Goal: Answer question/provide support

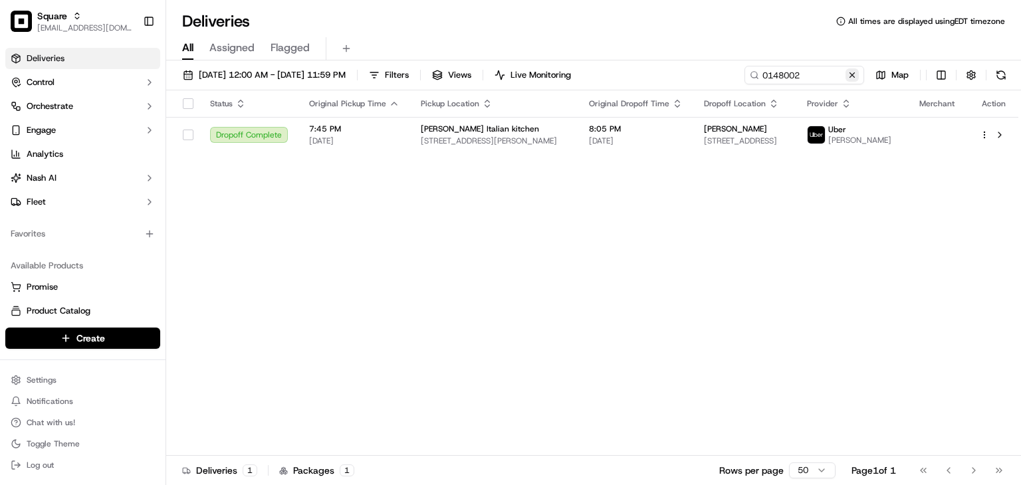
click at [851, 75] on button at bounding box center [851, 74] width 13 height 13
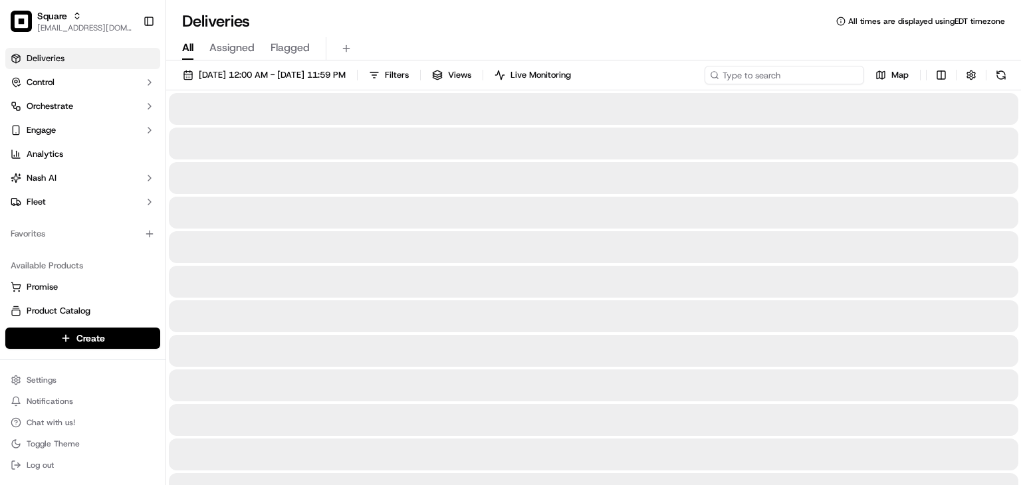
click at [804, 66] on input at bounding box center [785, 75] width 160 height 19
click at [782, 78] on input at bounding box center [785, 75] width 160 height 19
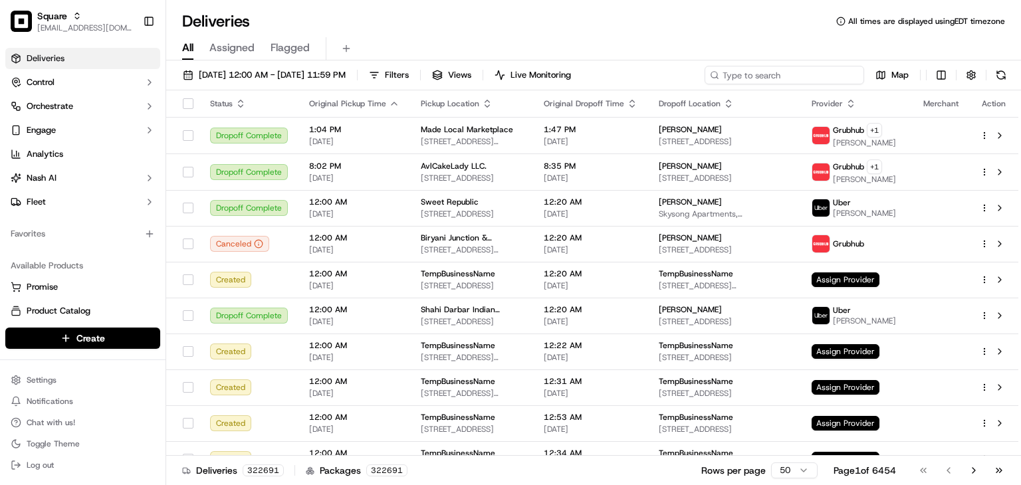
click at [744, 73] on input at bounding box center [785, 75] width 160 height 19
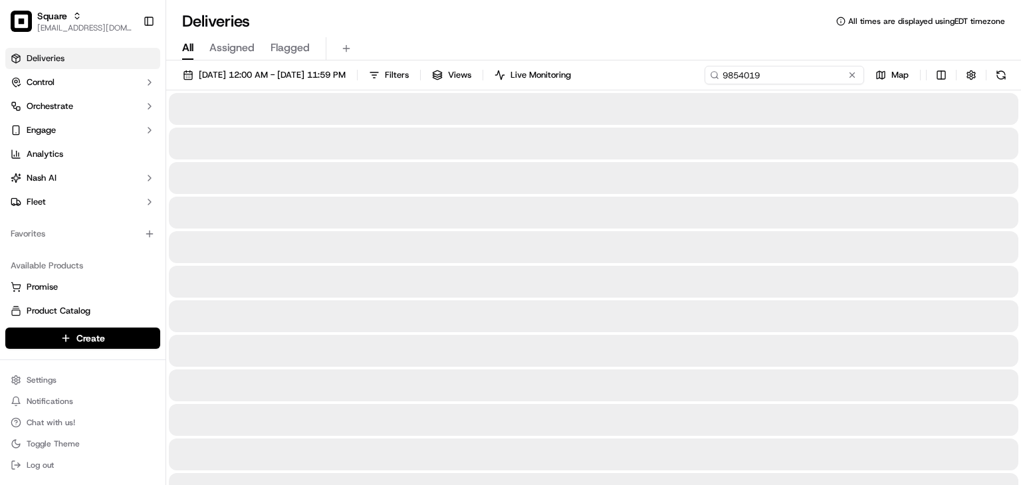
type input "9854019"
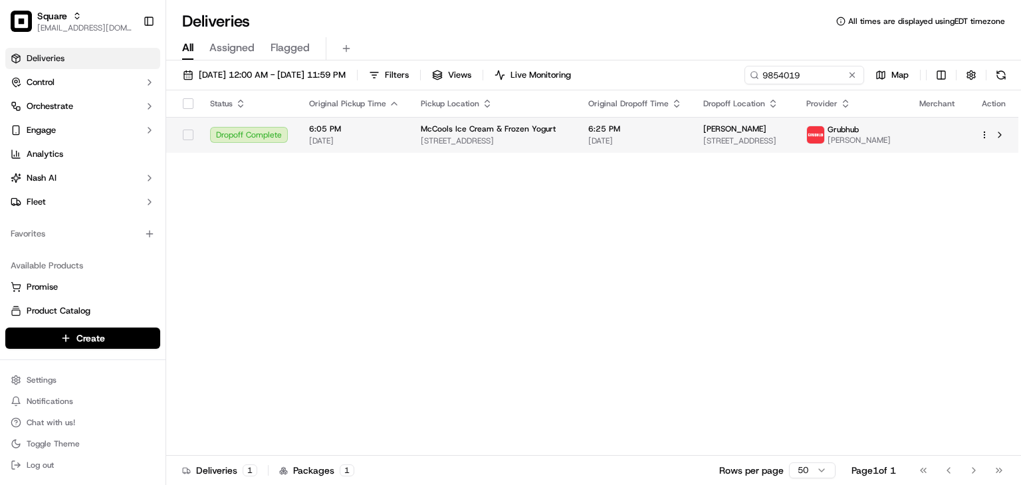
click at [624, 136] on span "[DATE]" at bounding box center [635, 141] width 94 height 11
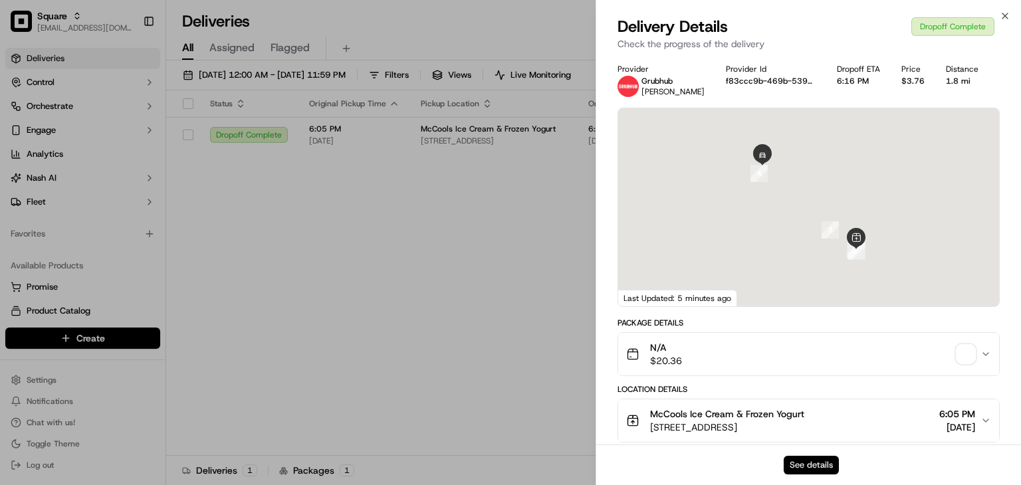
click at [808, 462] on button "See details" at bounding box center [811, 465] width 55 height 19
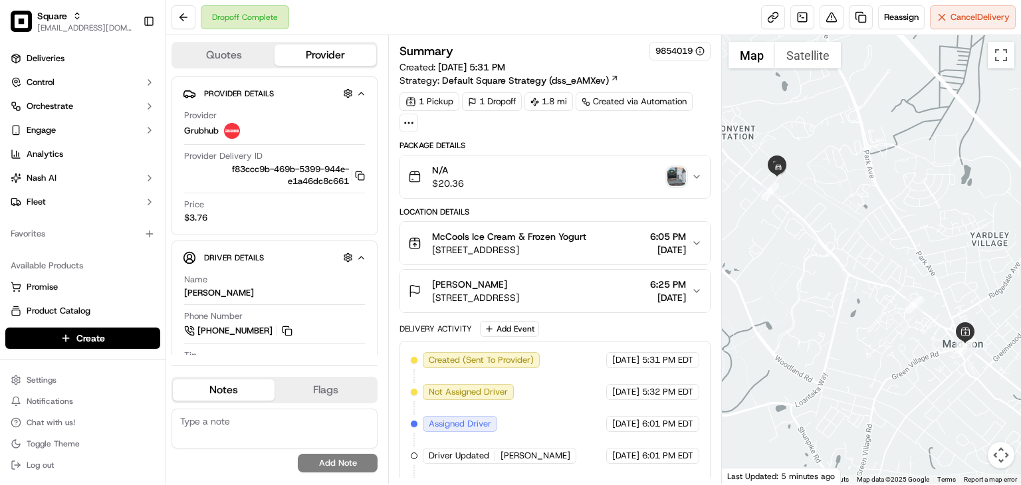
click at [619, 249] on div "McCools Ice Cream & Frozen Yogurt 26 Main St, Madison, NJ 07940, USA 6:05 PM 09…" at bounding box center [549, 243] width 283 height 27
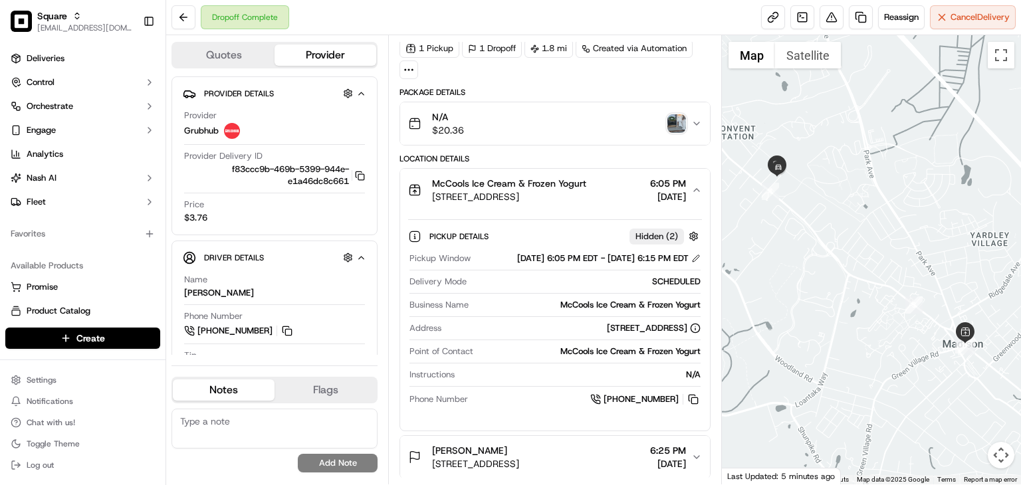
scroll to position [64, 0]
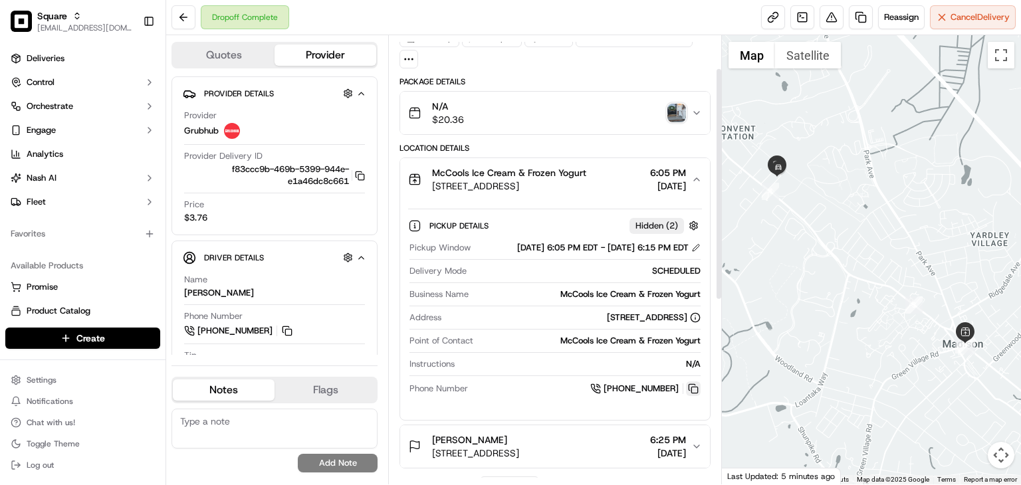
click at [695, 396] on button at bounding box center [693, 389] width 15 height 15
click at [679, 174] on span "6:05 PM" at bounding box center [668, 172] width 36 height 13
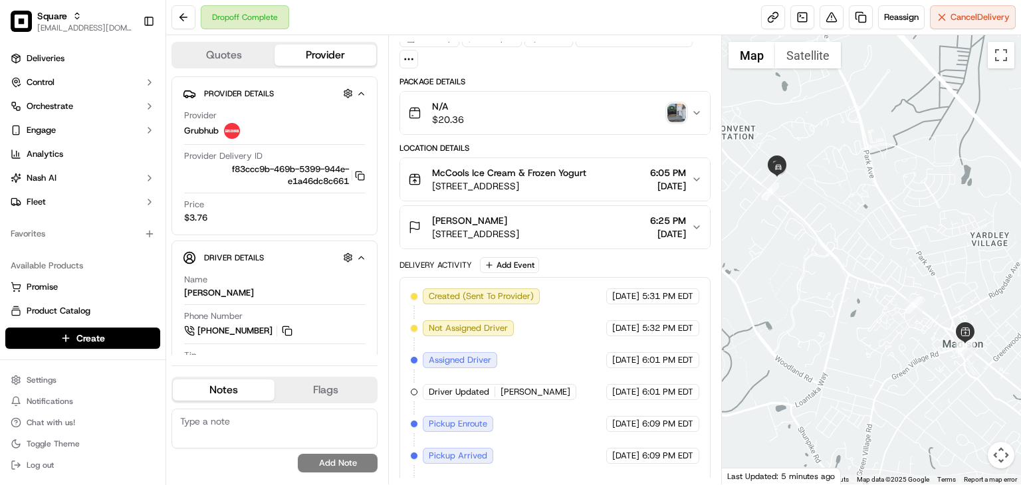
click at [675, 112] on img "button" at bounding box center [676, 113] width 19 height 19
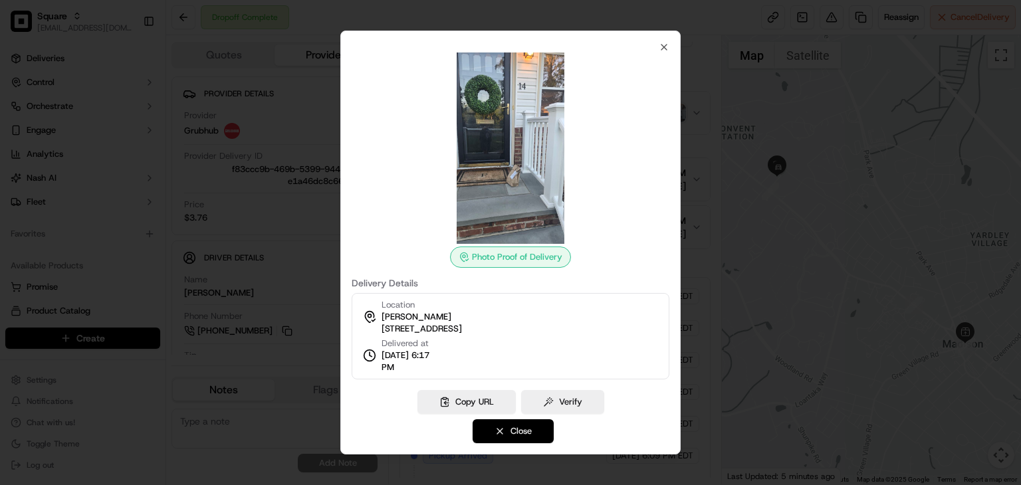
click at [544, 434] on button "Close" at bounding box center [513, 431] width 81 height 24
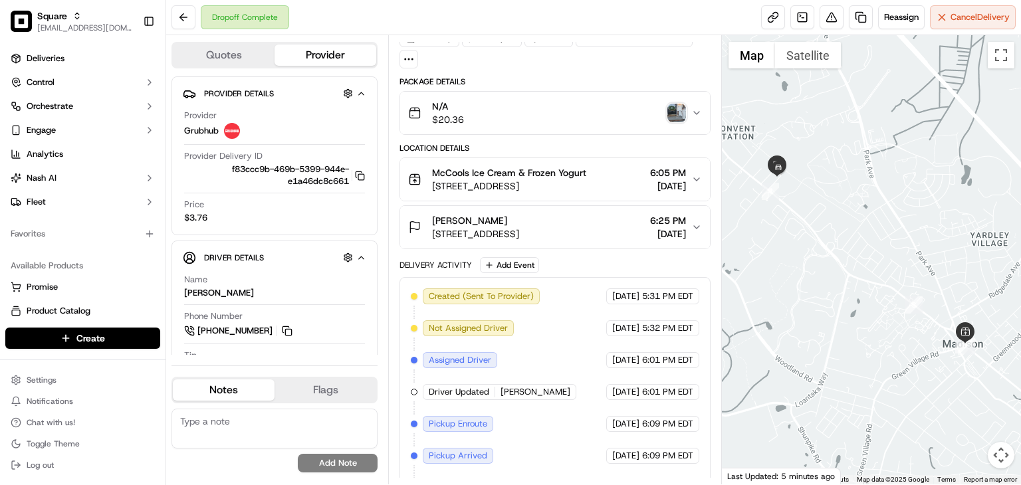
click at [531, 17] on div "Dropoff Complete Reassign Cancel Delivery" at bounding box center [593, 17] width 855 height 35
click at [552, 23] on div "Dropoff Complete Reassign Cancel Delivery" at bounding box center [593, 17] width 855 height 35
click at [677, 227] on span "[DATE]" at bounding box center [668, 233] width 36 height 13
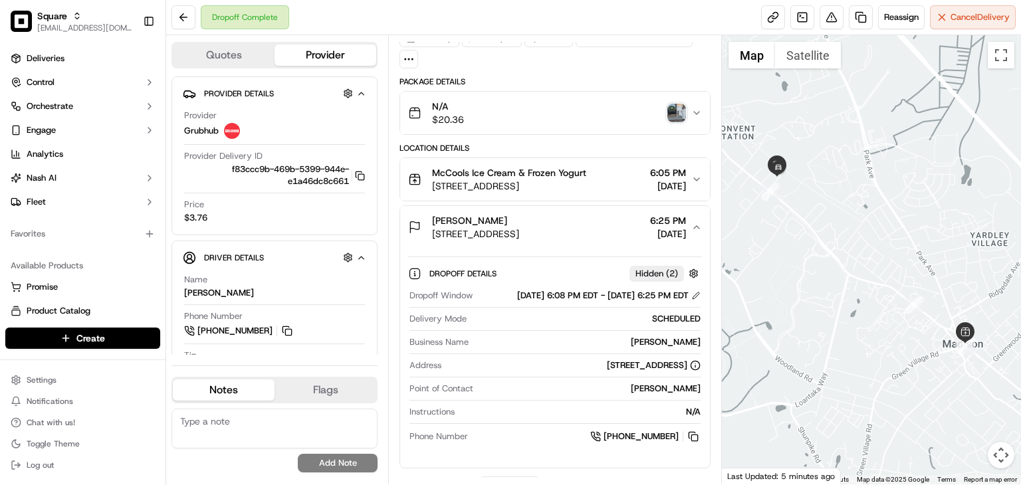
click at [681, 221] on span "6:25 PM" at bounding box center [668, 220] width 36 height 13
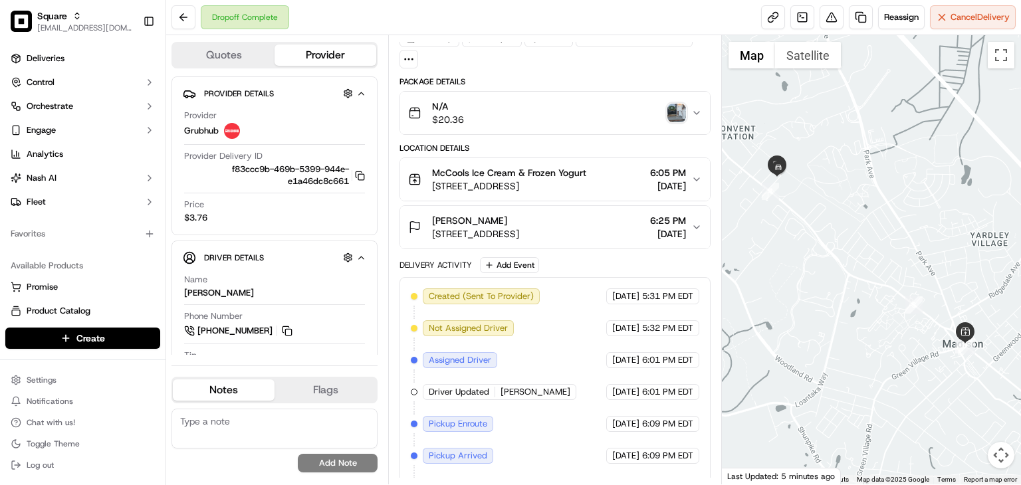
click at [681, 221] on span "6:25 PM" at bounding box center [668, 220] width 36 height 13
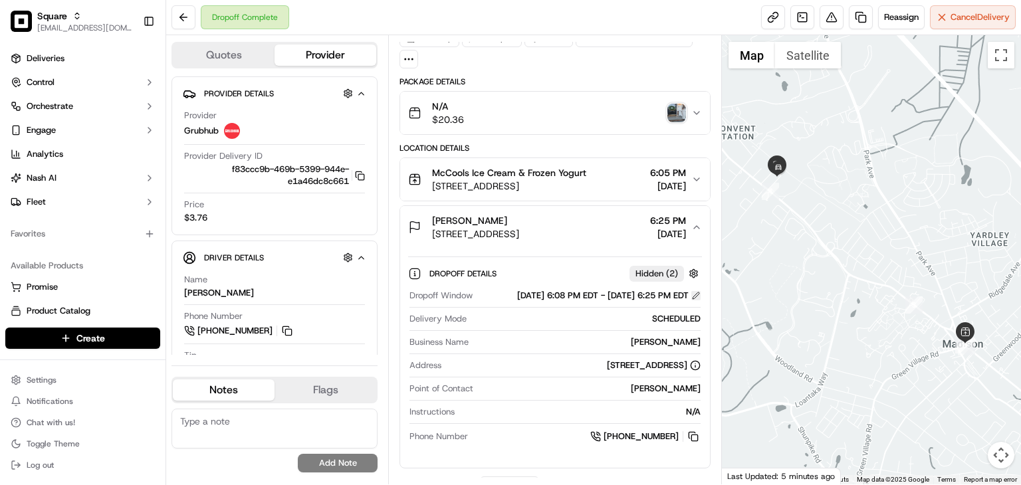
click at [695, 298] on button at bounding box center [695, 295] width 9 height 9
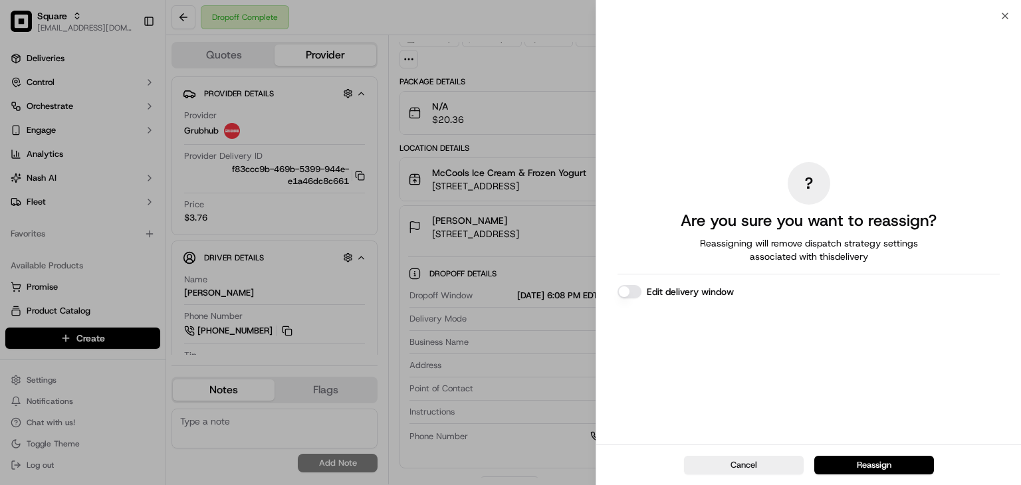
click at [625, 296] on button "Edit delivery window" at bounding box center [629, 291] width 24 height 13
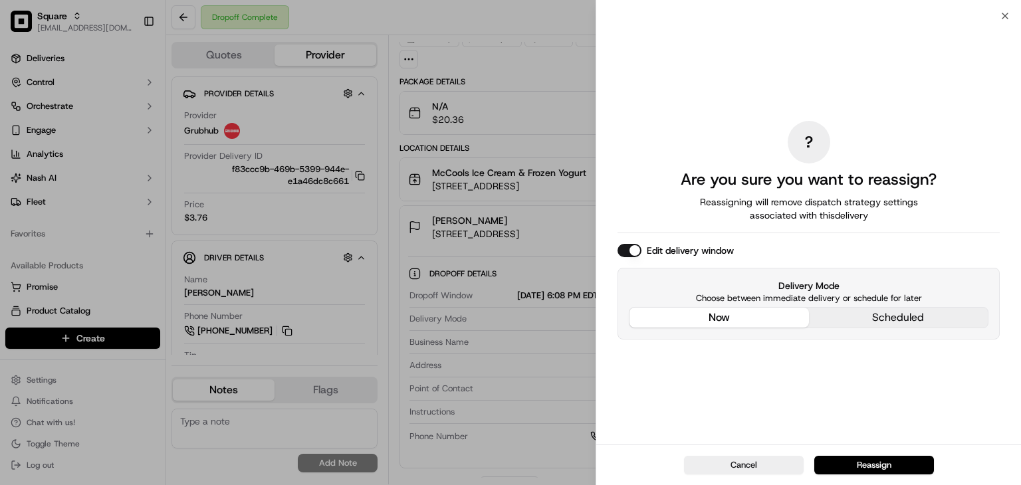
click at [697, 224] on div "? Are you sure you want to reassign? Reassigning will remove dispatch strategy …" at bounding box center [808, 230] width 382 height 423
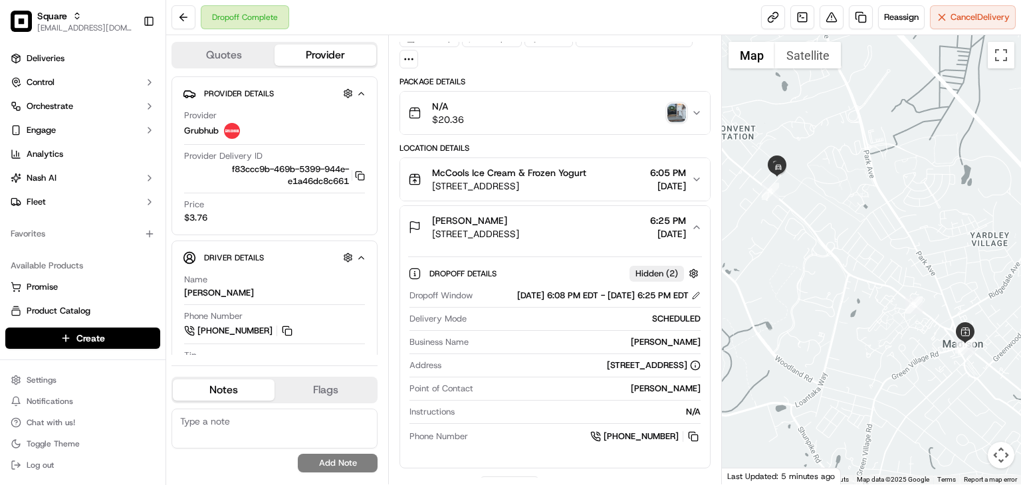
click at [385, 120] on div "Quotes Provider Provider Details Hidden ( 4 ) Provider Grubhub Provider Deliver…" at bounding box center [277, 259] width 222 height 449
click at [377, 27] on div "Dropoff Complete Reassign Cancel Delivery" at bounding box center [593, 17] width 855 height 35
click at [380, 17] on div "Dropoff Complete Reassign Cancel Delivery" at bounding box center [593, 17] width 855 height 35
click at [377, 21] on div "Dropoff Complete Reassign Cancel Delivery" at bounding box center [593, 17] width 855 height 35
click at [409, 25] on div "Dropoff Complete Reassign Cancel Delivery" at bounding box center [593, 17] width 855 height 35
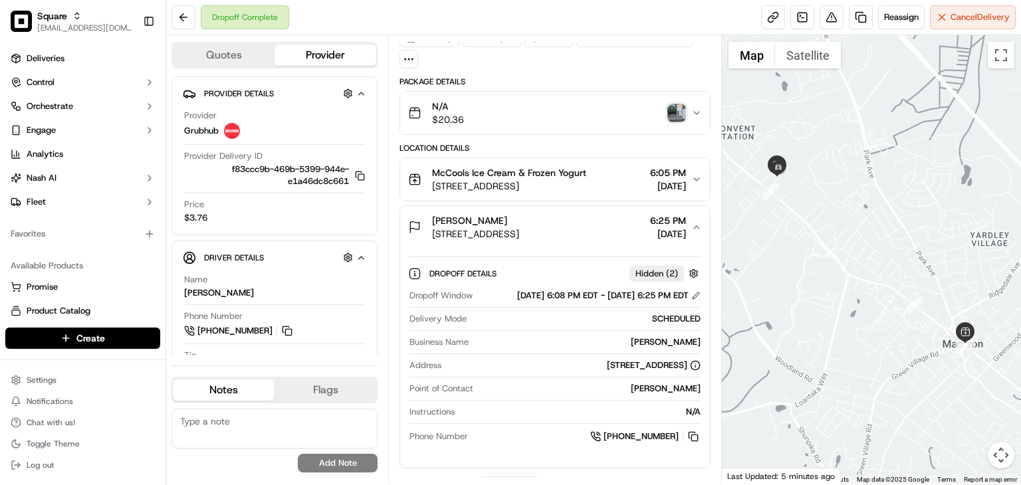
click at [366, 7] on div "Dropoff Complete Reassign Cancel Delivery" at bounding box center [593, 17] width 855 height 35
click at [425, 12] on div "Dropoff Complete Reassign Cancel Delivery" at bounding box center [593, 17] width 855 height 35
click at [265, 418] on textarea at bounding box center [274, 429] width 206 height 40
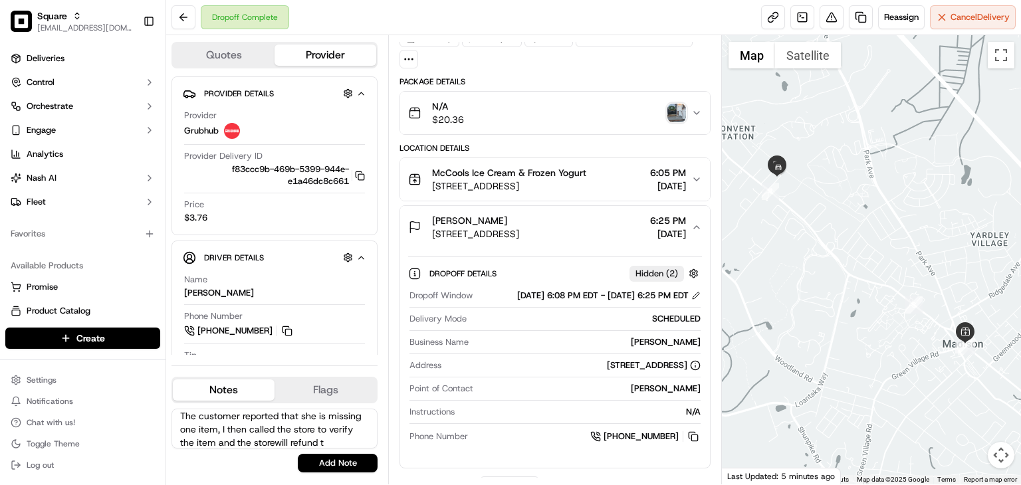
scroll to position [19, 0]
click at [252, 427] on textarea "The customer reported that she is missing one item, I then called the store to …" at bounding box center [274, 429] width 206 height 40
click at [252, 426] on textarea "The customer reported that she is missing one item, I then called the store to …" at bounding box center [274, 429] width 206 height 40
type textarea "The customer reported that she is missing one item, I then called the store to …"
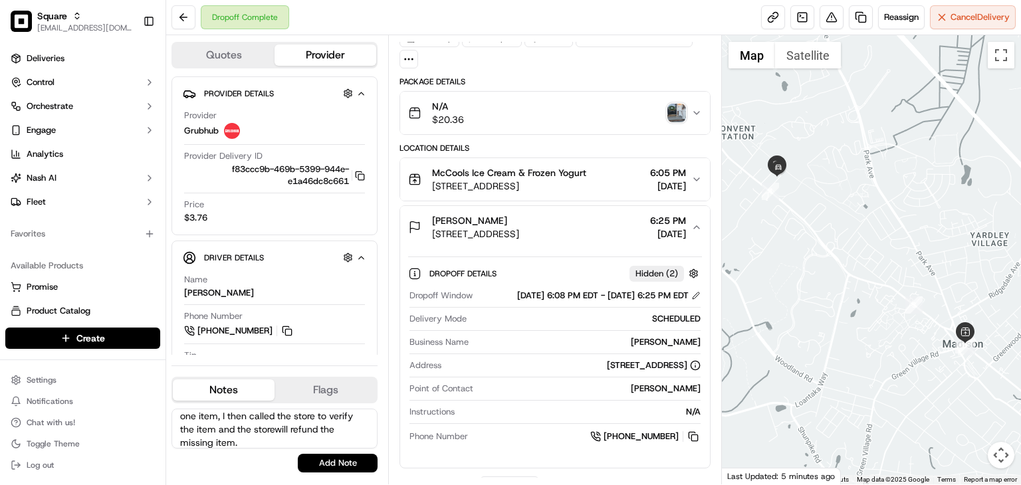
click at [260, 433] on textarea "The customer reported that she is missing one item, I then called the store to …" at bounding box center [274, 429] width 206 height 40
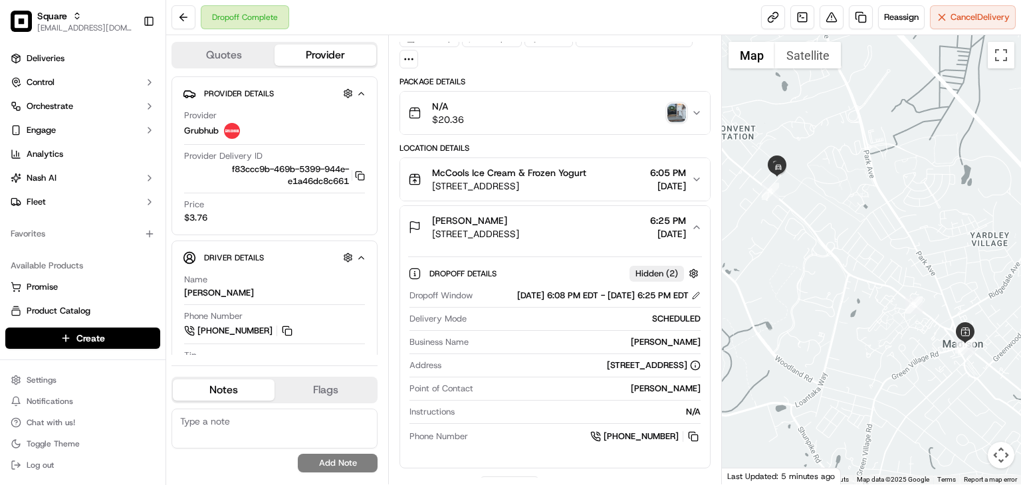
scroll to position [0, 0]
paste textarea "The customer reported that one item was missing from her order. I contacted the…"
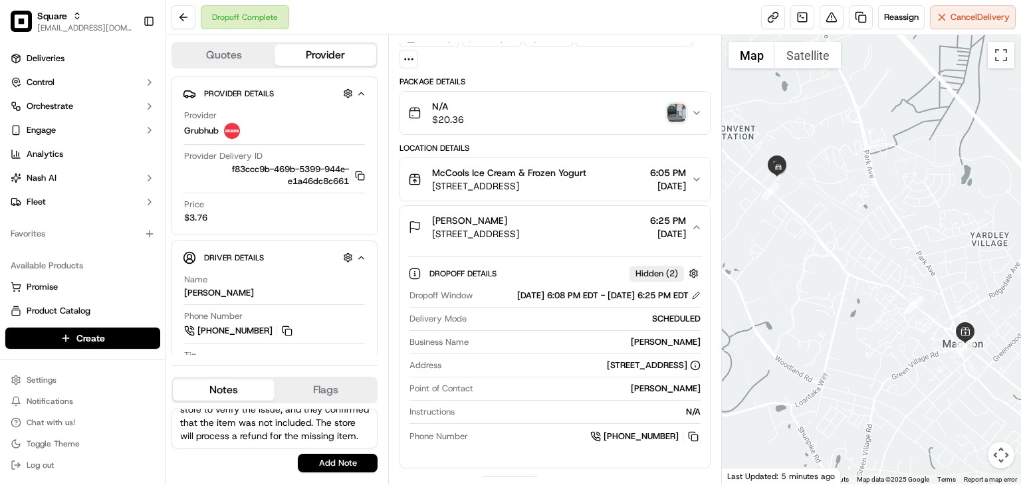
scroll to position [51, 0]
type textarea "The customer reported that one item was missing from her order. I contacted the…"
click at [354, 455] on button "Add Note" at bounding box center [338, 463] width 80 height 19
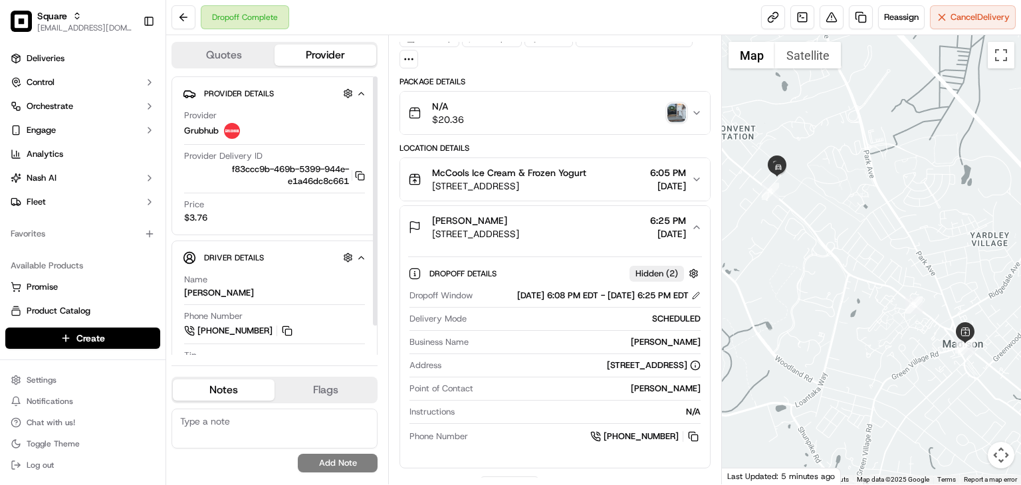
scroll to position [0, 0]
